Goal: Transaction & Acquisition: Subscribe to service/newsletter

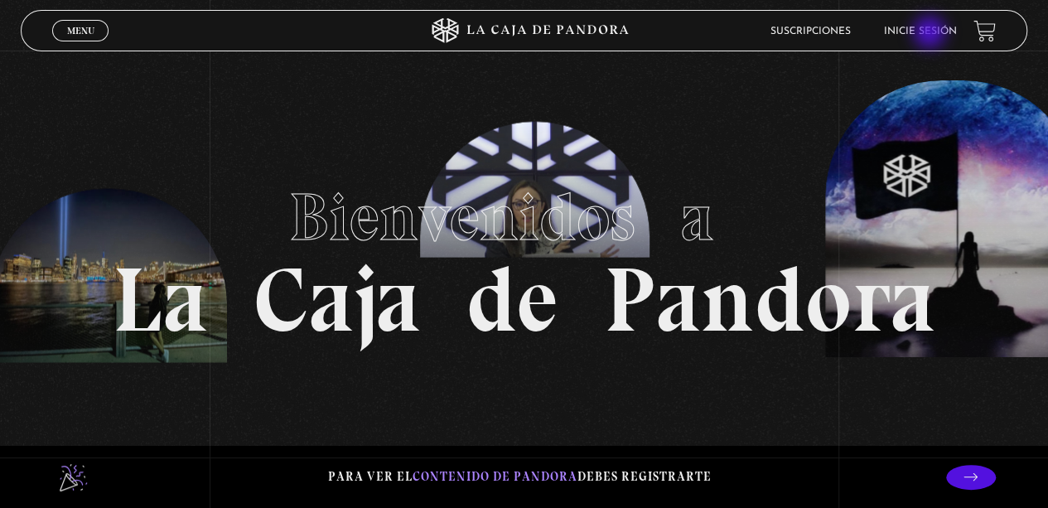
click at [931, 34] on link "Inicie sesión" at bounding box center [920, 32] width 73 height 10
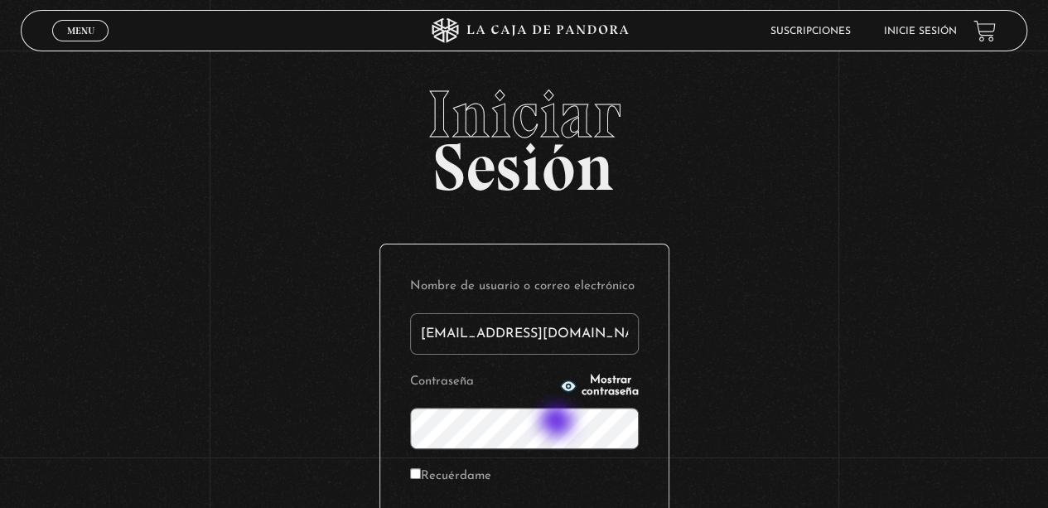
type input "[EMAIL_ADDRESS][DOMAIN_NAME]"
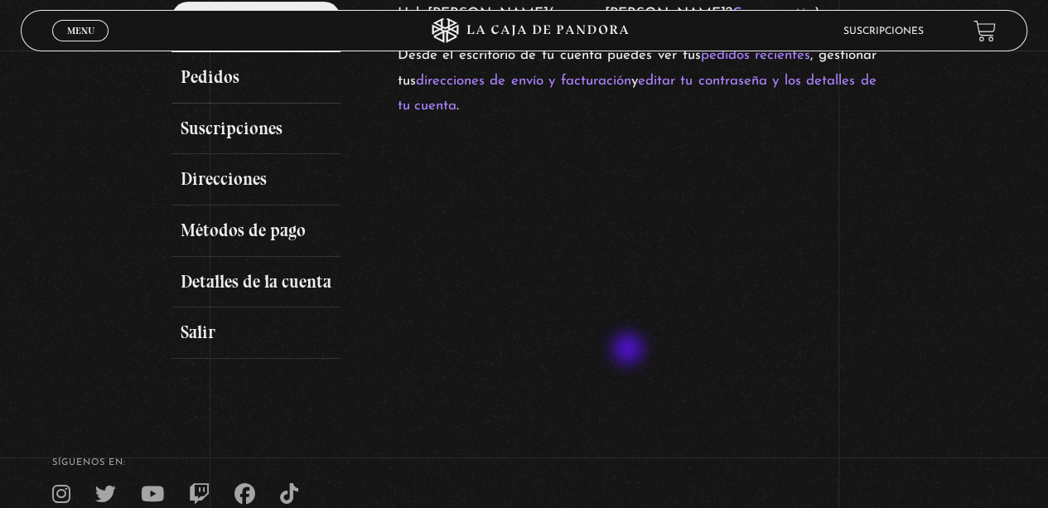
scroll to position [252, 0]
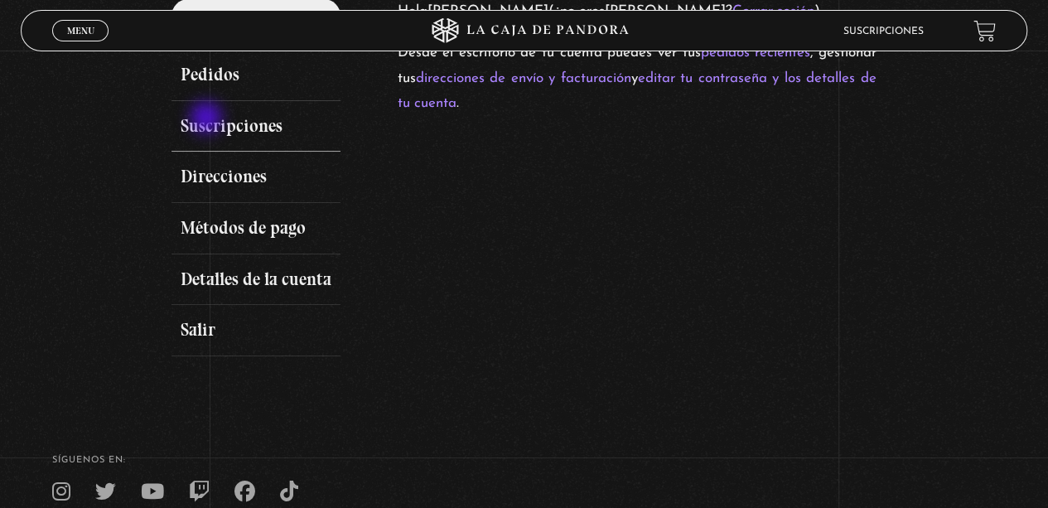
click at [208, 119] on link "Suscripciones" at bounding box center [256, 126] width 169 height 51
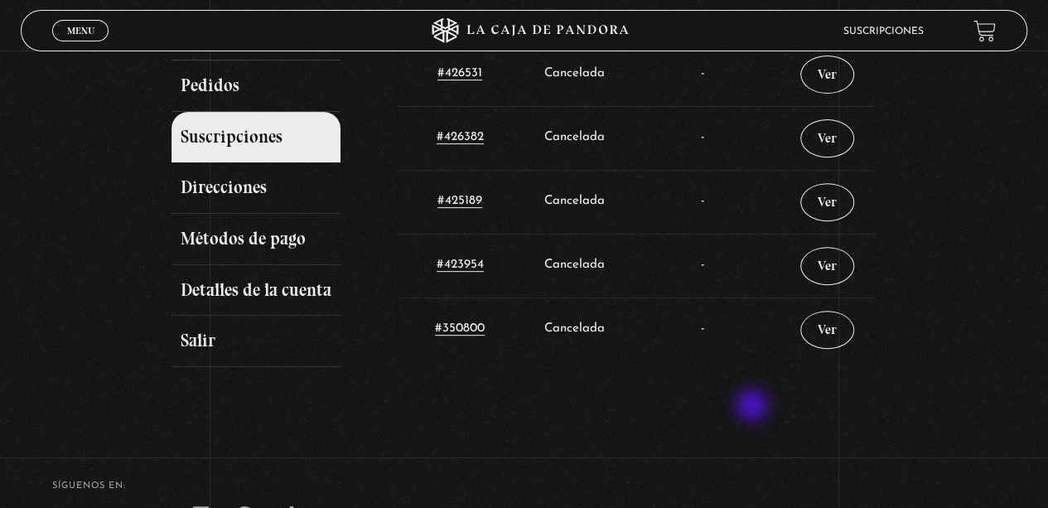
scroll to position [236, 0]
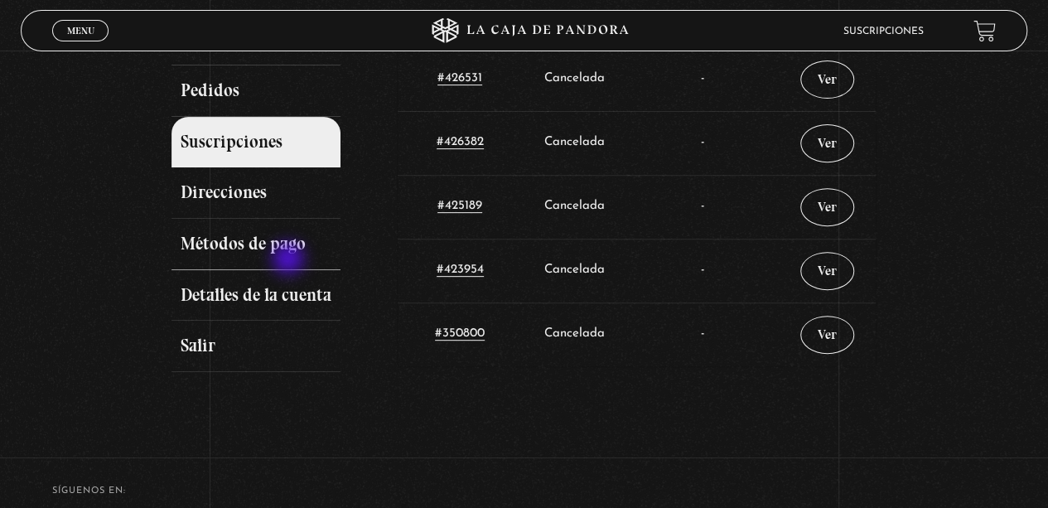
click at [290, 260] on link "Métodos de pago" at bounding box center [256, 244] width 169 height 51
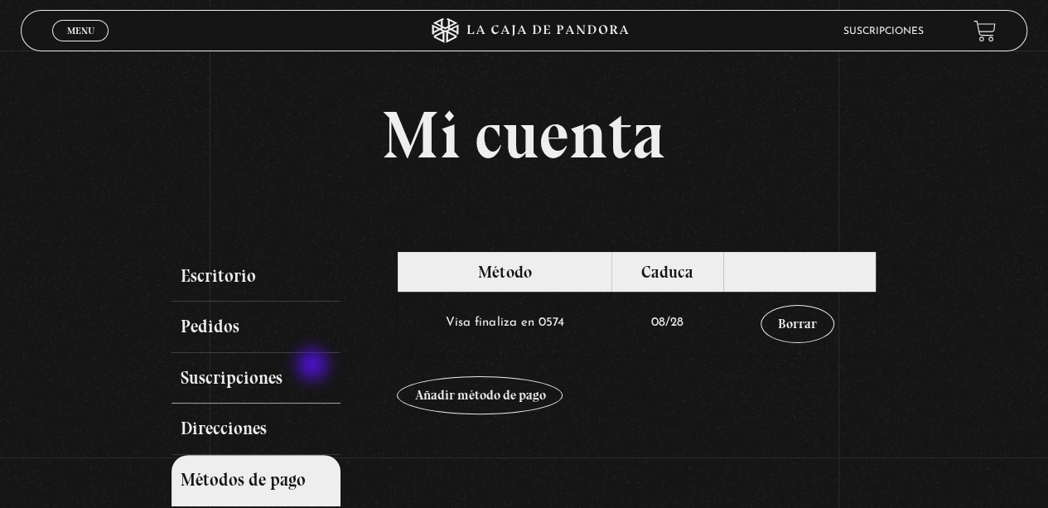
drag, startPoint x: 373, startPoint y: 353, endPoint x: 288, endPoint y: 366, distance: 85.6
click at [288, 366] on li "Suscripciones" at bounding box center [277, 378] width 211 height 51
click at [260, 324] on link "Pedidos" at bounding box center [256, 327] width 169 height 51
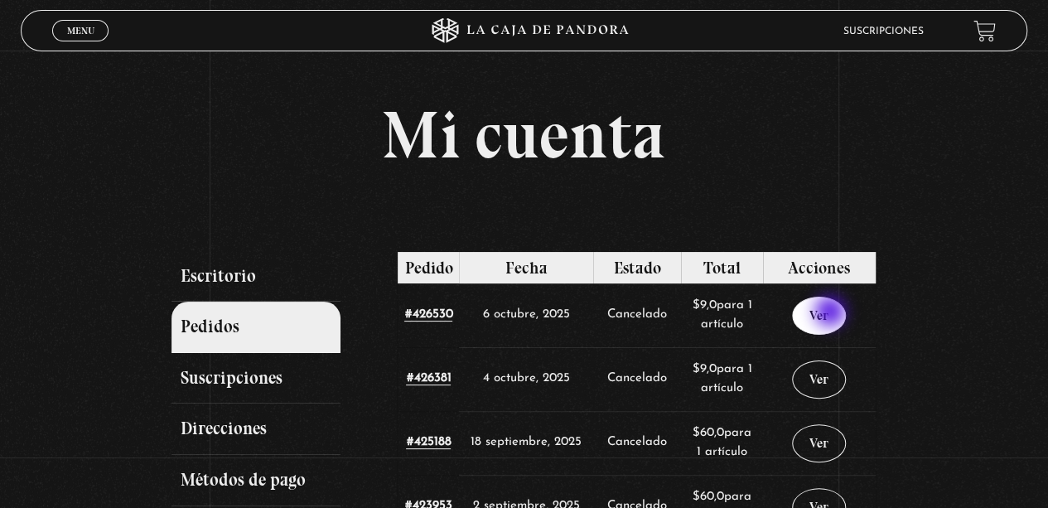
click at [832, 313] on link "Ver" at bounding box center [819, 316] width 54 height 38
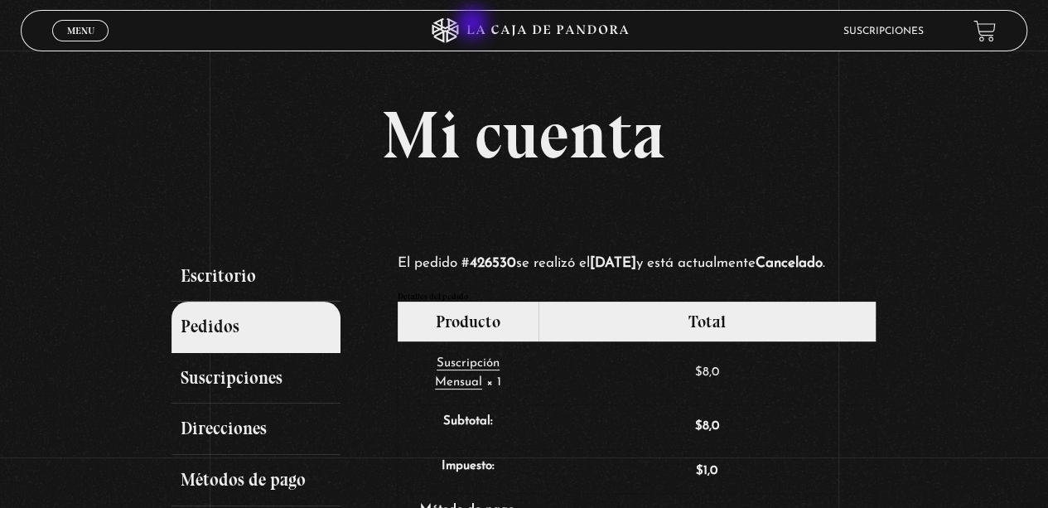
click at [474, 25] on icon at bounding box center [524, 30] width 315 height 25
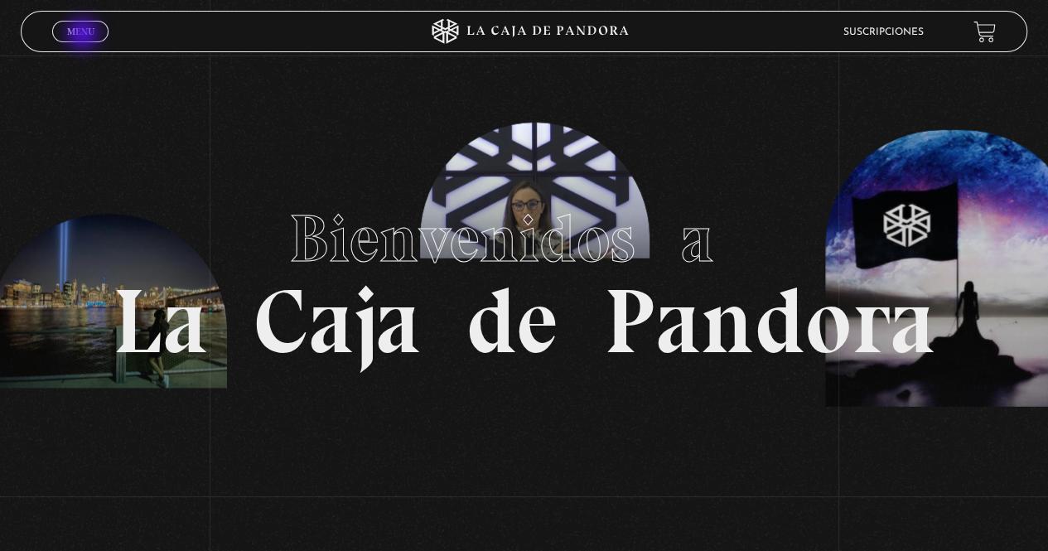
click at [85, 36] on span "Menu" at bounding box center [80, 32] width 27 height 10
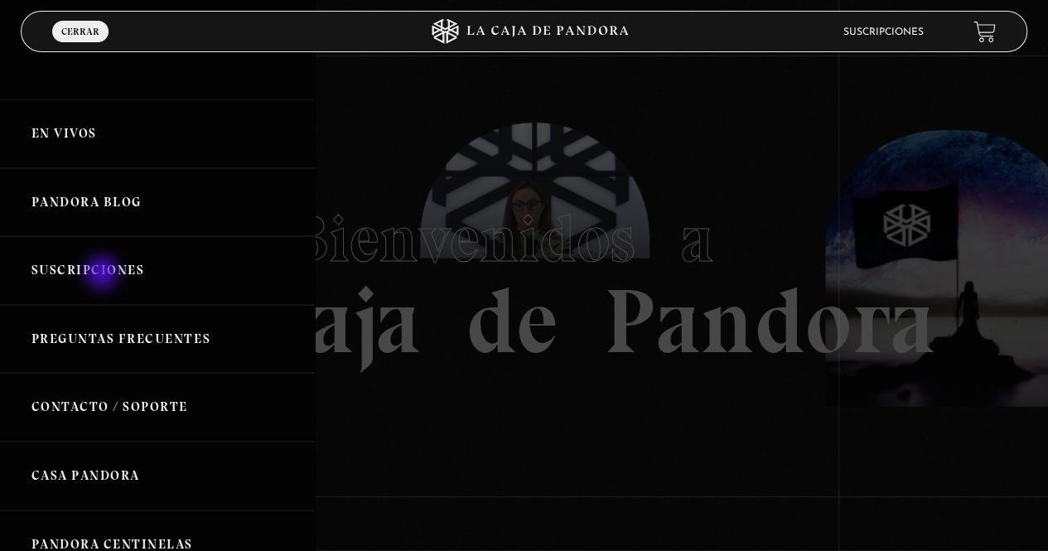
click at [104, 274] on link "Suscripciones" at bounding box center [157, 270] width 315 height 69
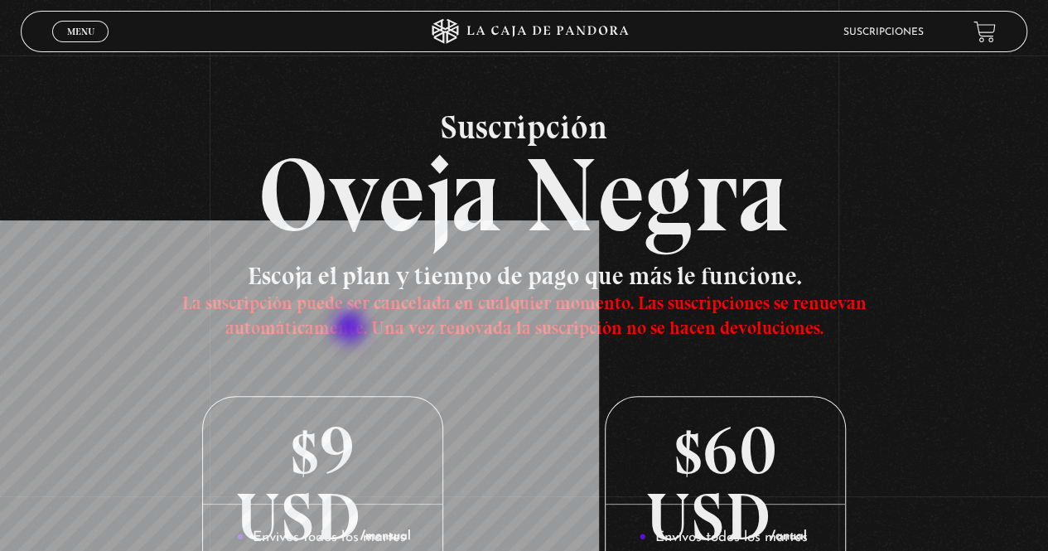
scroll to position [240, 0]
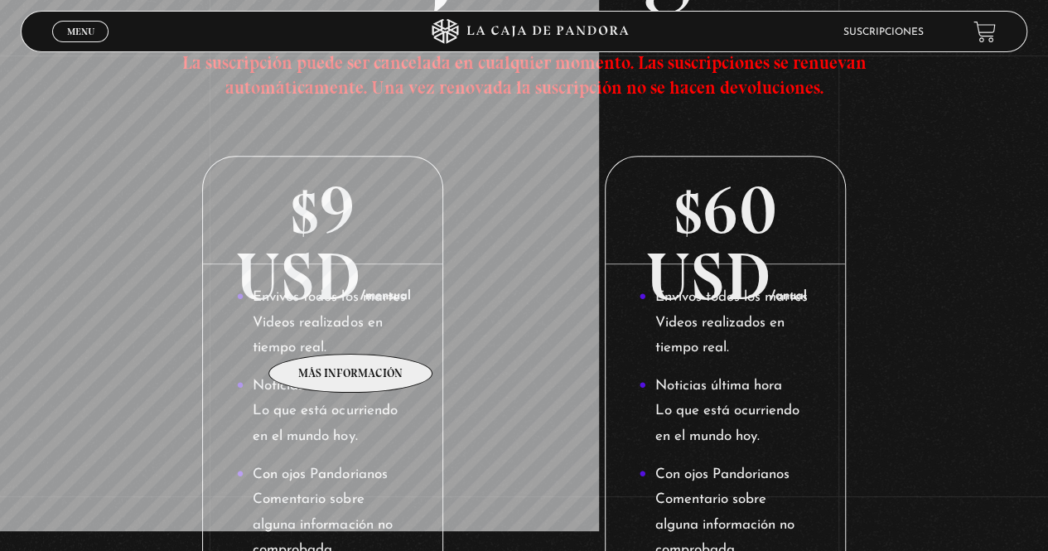
click at [351, 329] on li "Envivos todos los martes Videos realizados en tiempo real." at bounding box center [322, 323] width 172 height 76
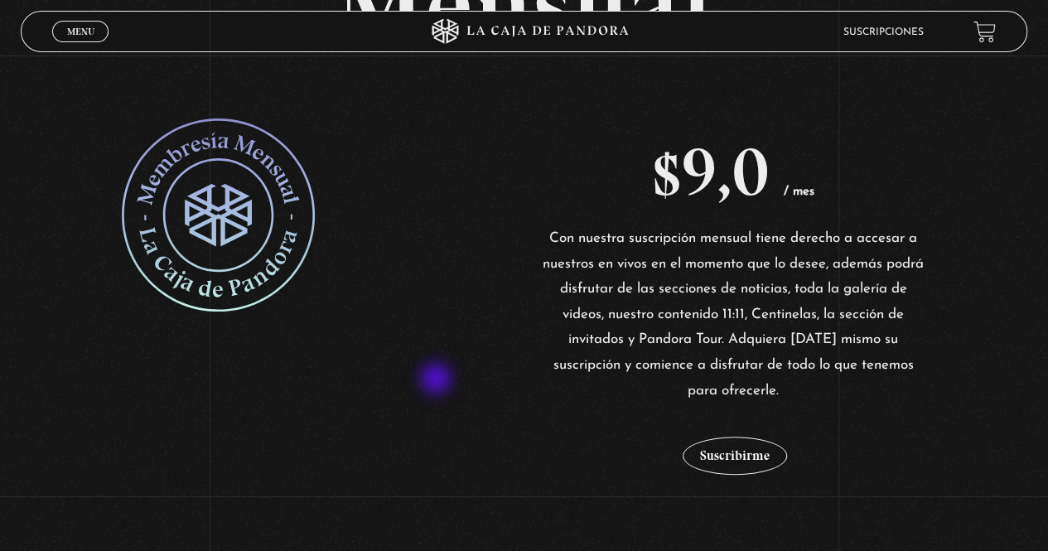
scroll to position [258, 0]
click at [750, 447] on button "Suscribirme" at bounding box center [735, 455] width 104 height 38
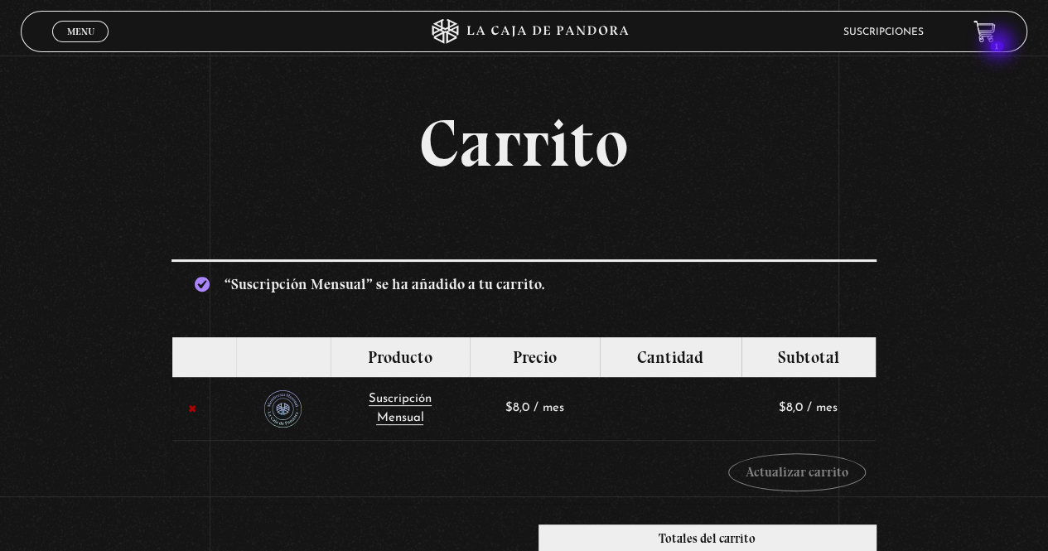
click at [1000, 46] on header "Menu Cerrar Suscripciones 1" at bounding box center [524, 31] width 1006 height 41
click at [994, 31] on icon at bounding box center [984, 30] width 21 height 19
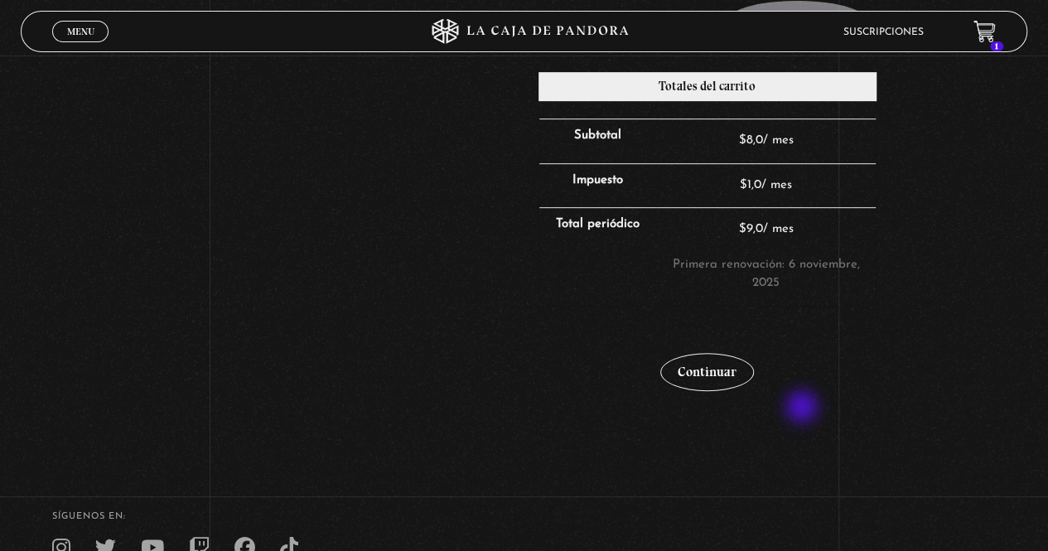
scroll to position [376, 0]
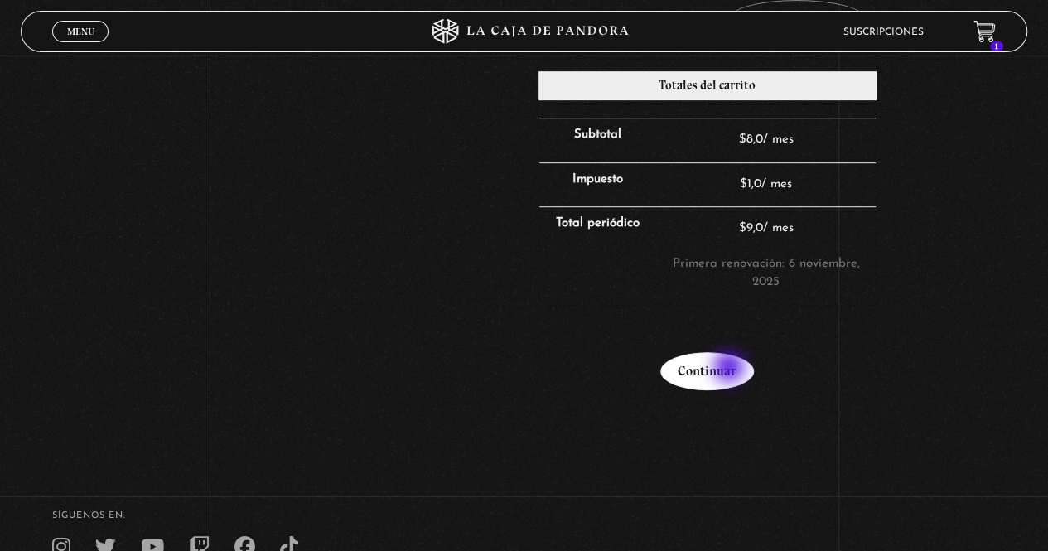
click at [731, 369] on link "Continuar" at bounding box center [707, 371] width 94 height 38
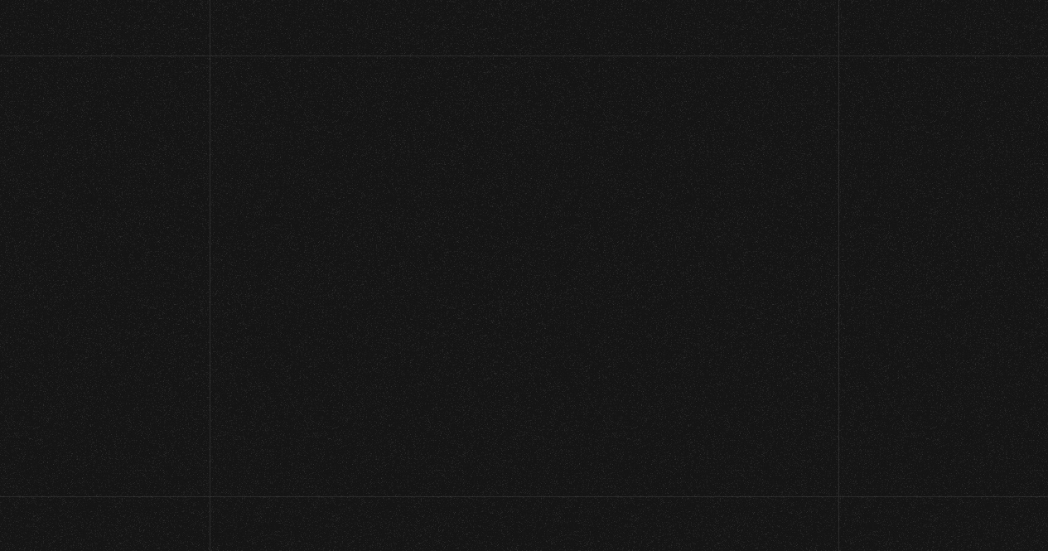
select select "CR-A"
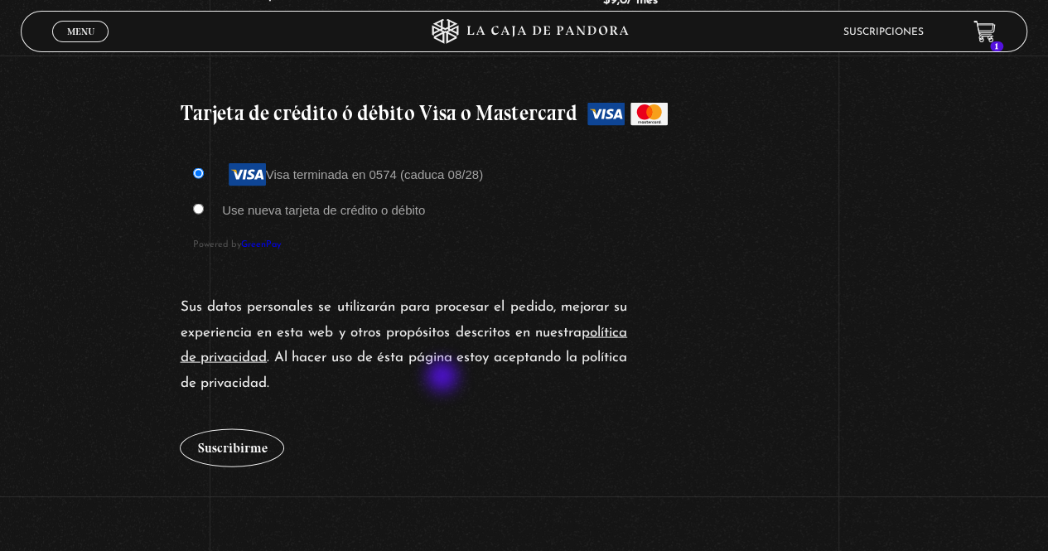
scroll to position [1529, 0]
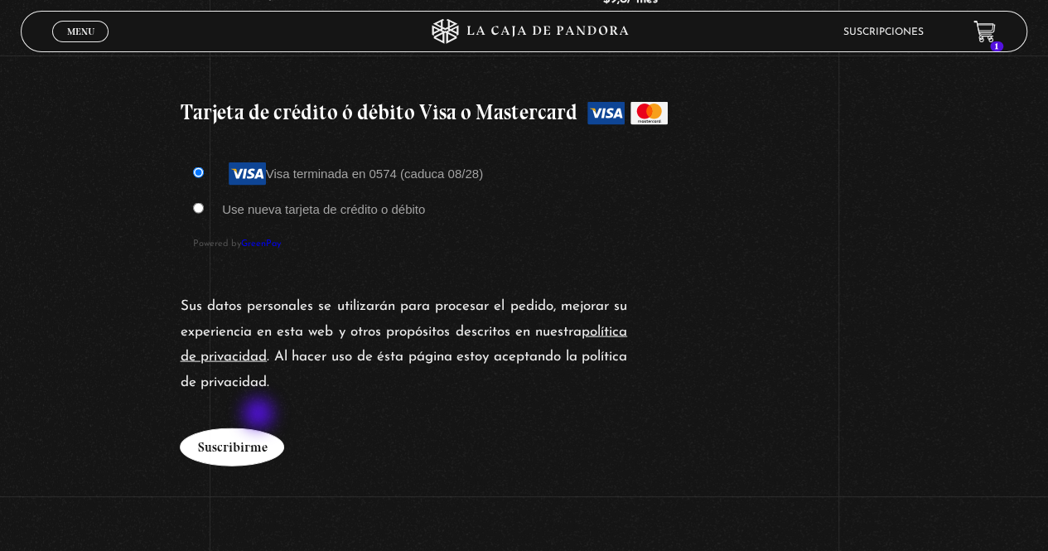
click at [260, 428] on button "Suscribirme" at bounding box center [232, 447] width 104 height 38
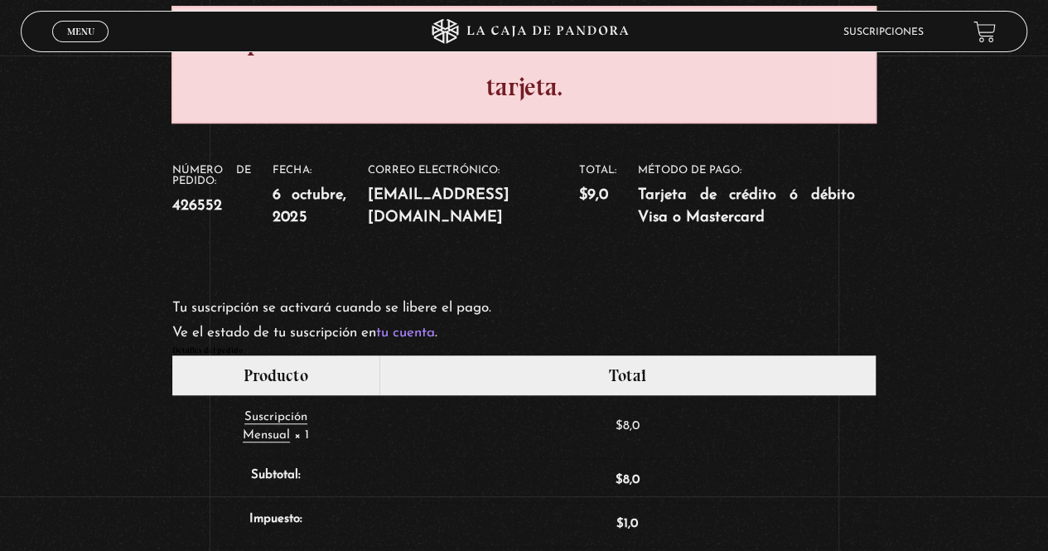
scroll to position [446, 0]
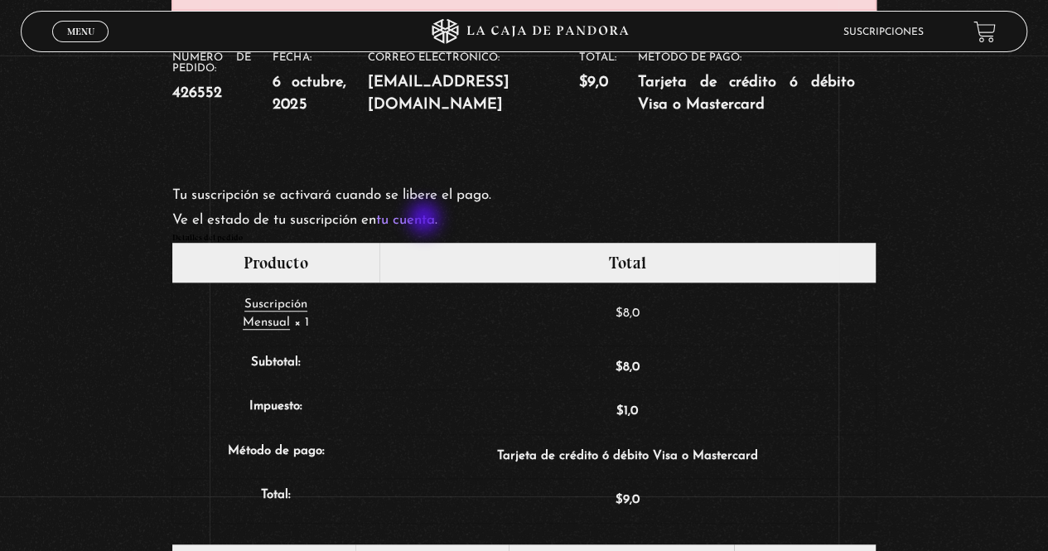
click at [426, 219] on link "tu cuenta" at bounding box center [404, 220] width 59 height 14
